Goal: Information Seeking & Learning: Find specific fact

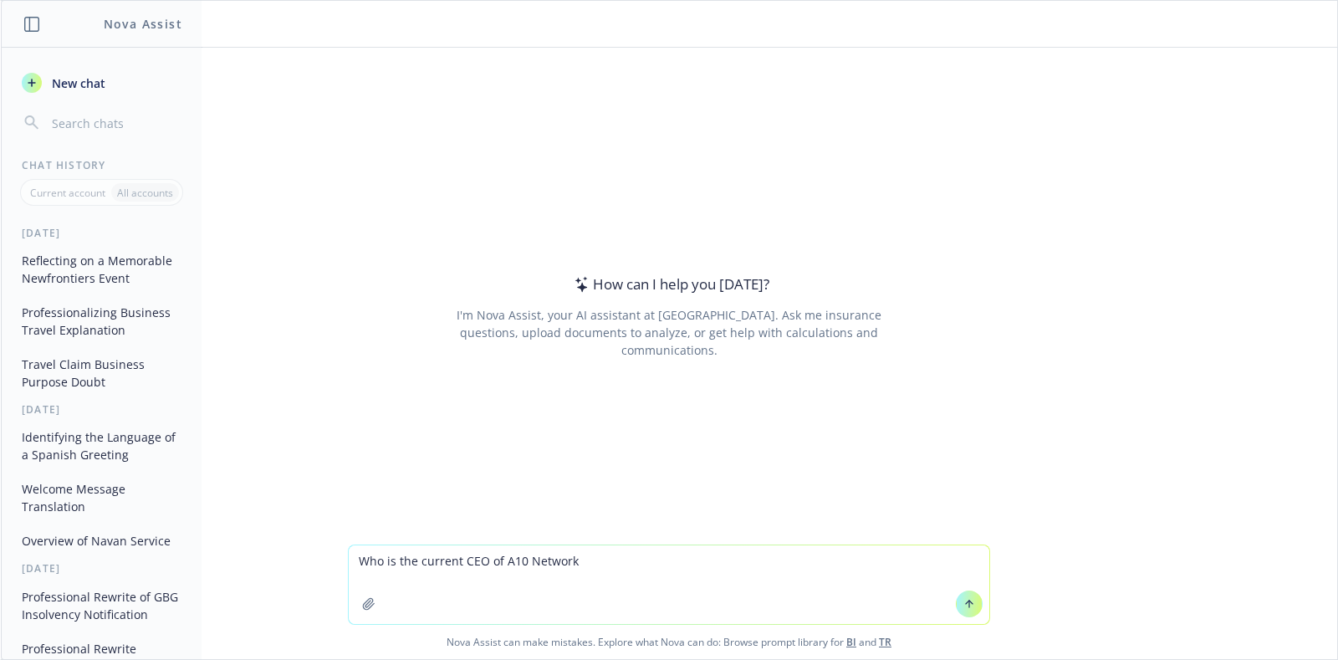
type textarea "Who is the current CEO of A10 Networks"
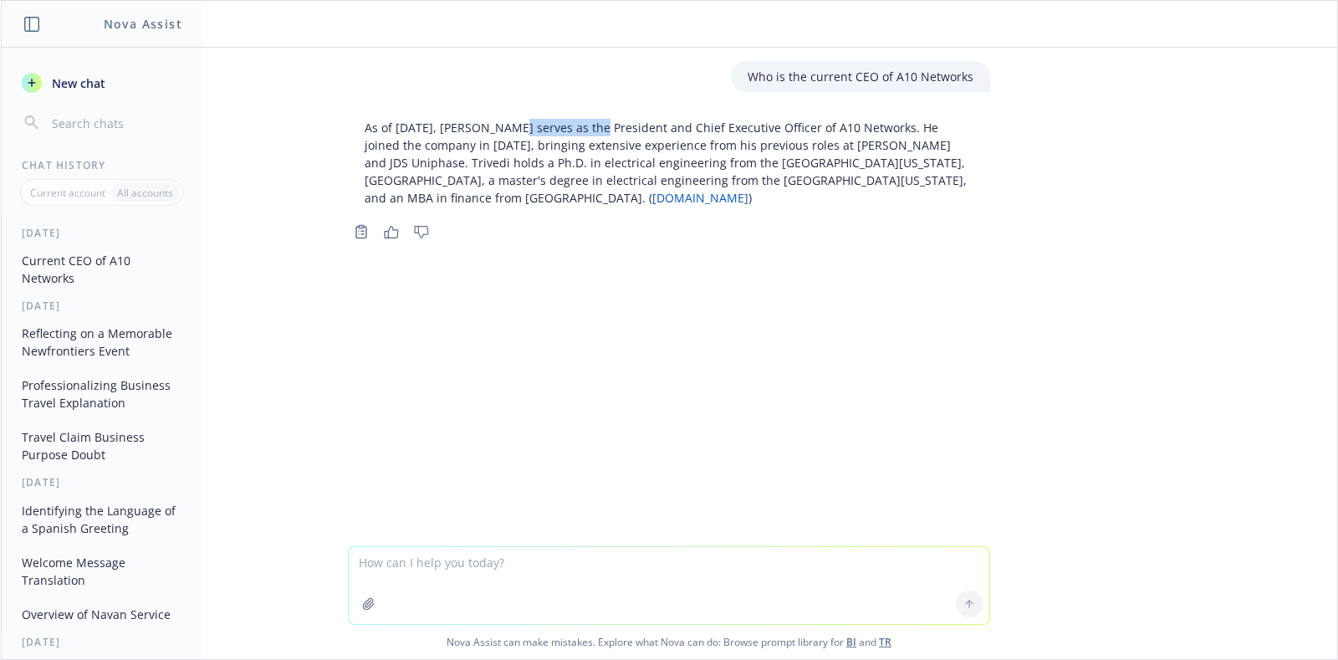
drag, startPoint x: 502, startPoint y: 129, endPoint x: 637, endPoint y: 299, distance: 217.2
click at [591, 125] on p "As of [DATE], [PERSON_NAME] serves as the President and Chief Executive Officer…" at bounding box center [669, 163] width 609 height 88
copy p "[PERSON_NAME]"
click at [760, 581] on textarea at bounding box center [669, 585] width 641 height 77
type textarea "[PERSON_NAME] be the new CEO of A10 Networks"
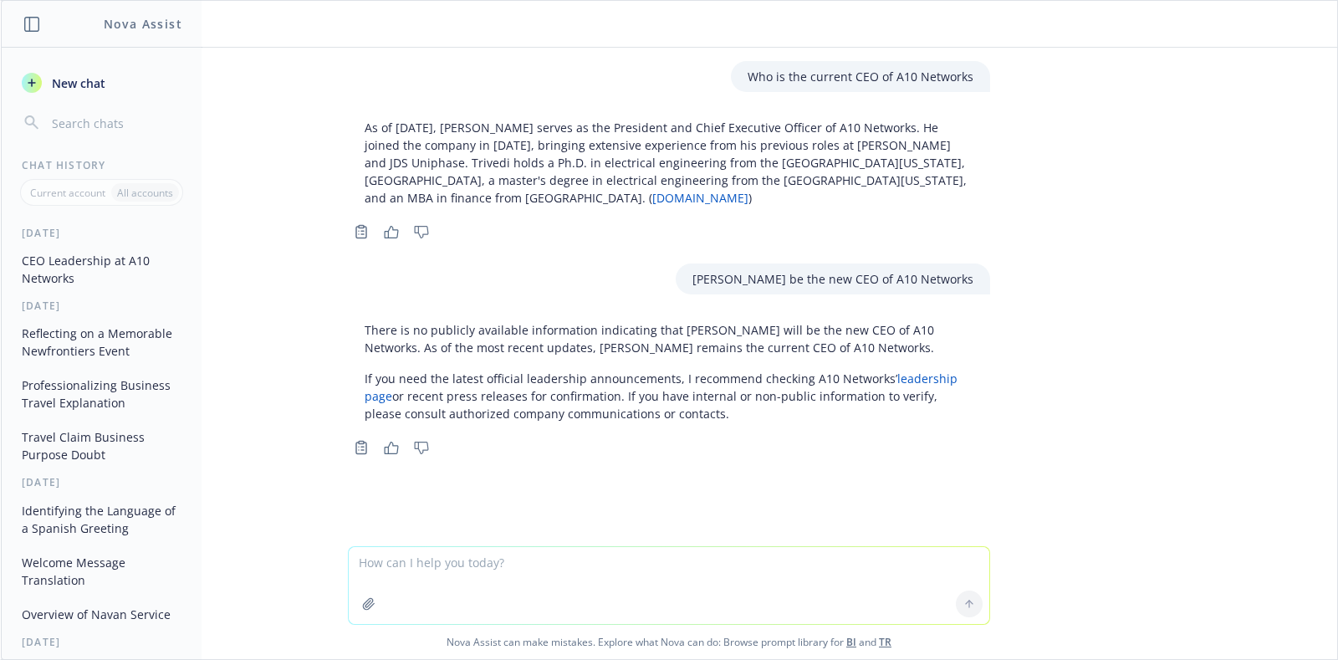
click at [944, 382] on link "leadership page" at bounding box center [661, 387] width 593 height 33
